Goal: Find specific page/section: Find specific page/section

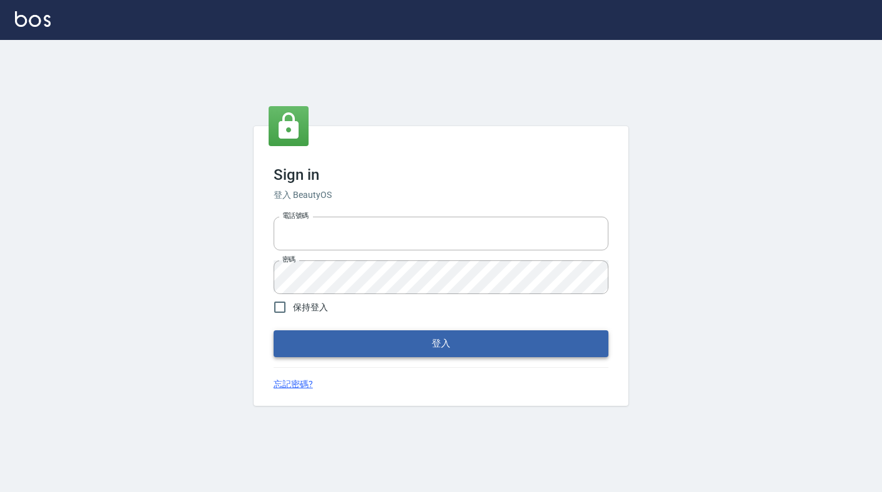
type input "6430581"
click at [422, 343] on button "登入" at bounding box center [440, 343] width 335 height 26
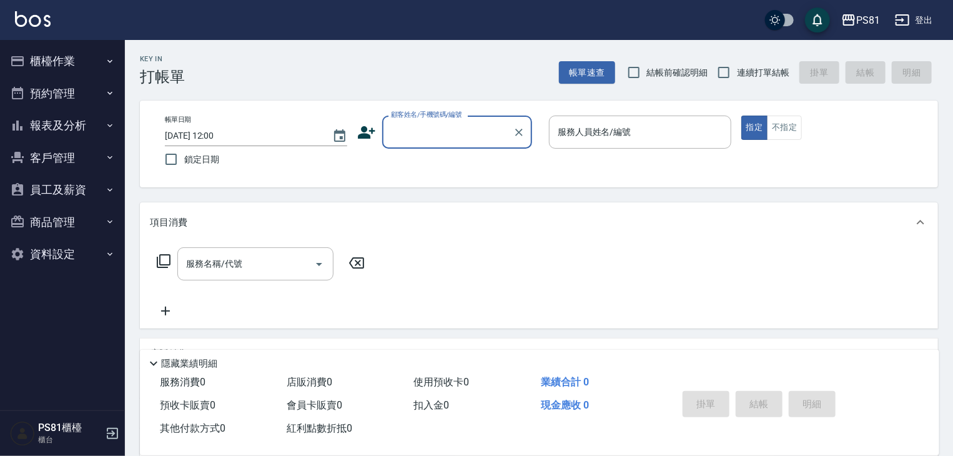
click at [77, 133] on button "報表及分析" at bounding box center [62, 125] width 115 height 32
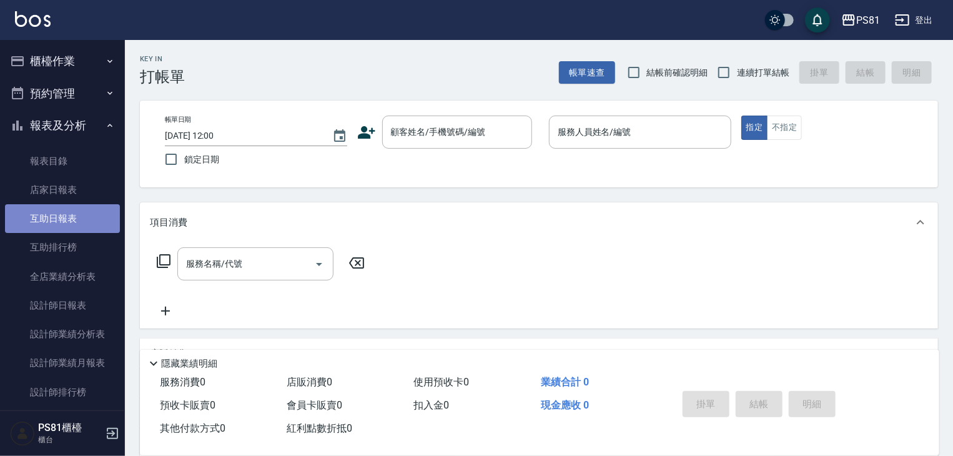
click at [89, 220] on link "互助日報表" at bounding box center [62, 218] width 115 height 29
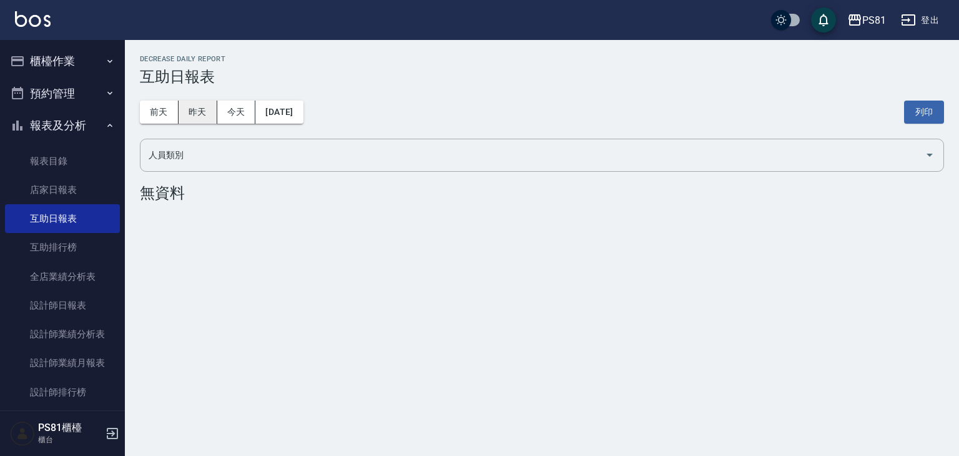
click at [209, 109] on button "昨天" at bounding box center [198, 112] width 39 height 23
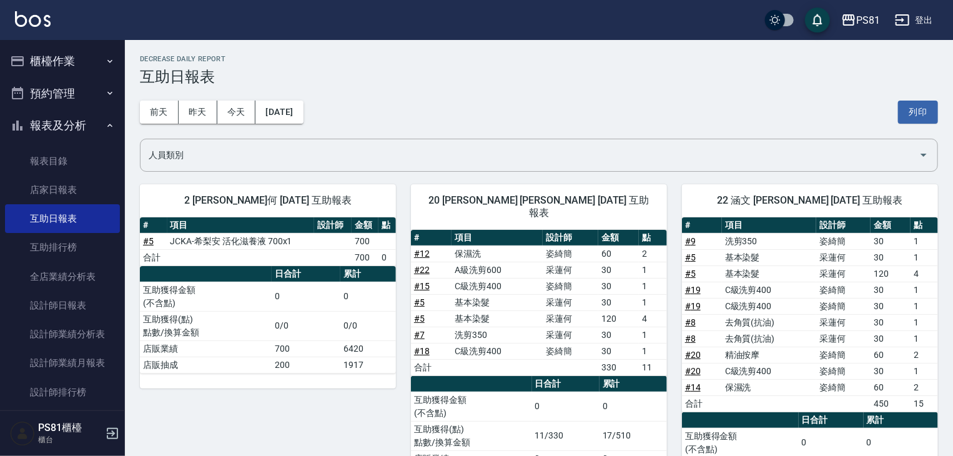
click at [82, 58] on button "櫃檯作業" at bounding box center [62, 61] width 115 height 32
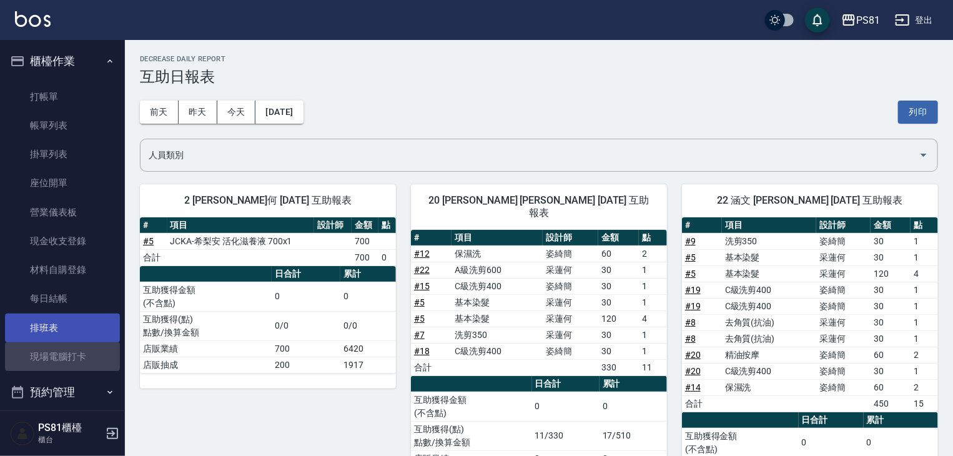
click at [92, 343] on link "現場電腦打卡" at bounding box center [62, 356] width 115 height 29
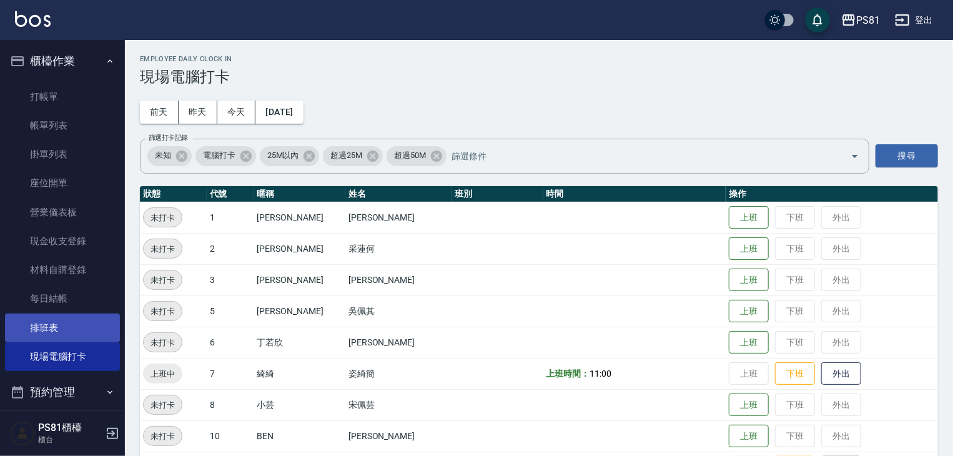
click at [27, 335] on link "排班表" at bounding box center [62, 327] width 115 height 29
